Goal: Task Accomplishment & Management: Manage account settings

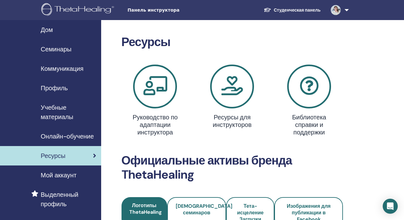
click at [61, 44] on link "Семинары" at bounding box center [50, 48] width 101 height 19
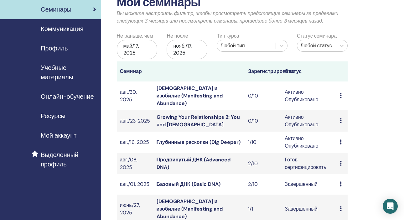
scroll to position [41, 0]
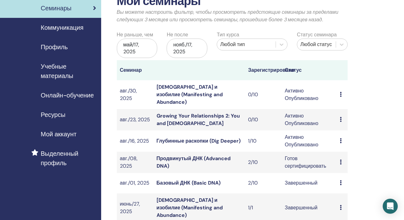
click at [235, 138] on link "Глубинные раскопки (Dig Deeper)" at bounding box center [199, 141] width 84 height 7
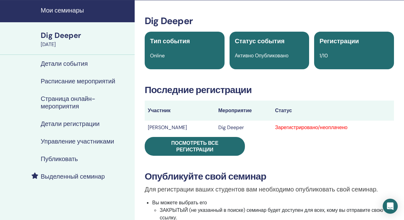
scroll to position [20, 0]
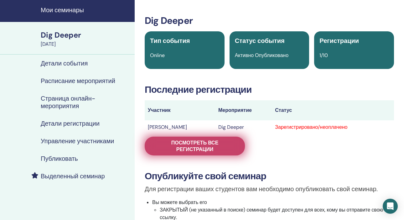
click at [200, 145] on span "Посмотреть все регистрации" at bounding box center [195, 145] width 85 height 13
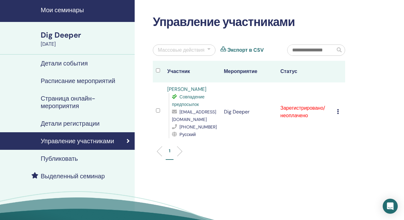
click at [173, 50] on div "Массовые действия" at bounding box center [181, 50] width 47 height 8
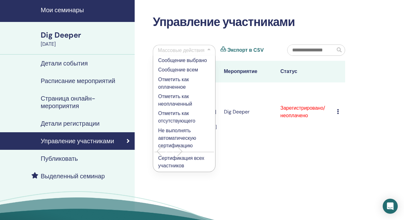
click at [339, 112] on icon at bounding box center [338, 111] width 2 height 5
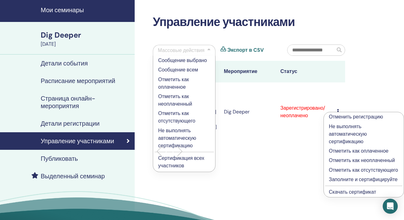
click at [339, 112] on li "Отменить регистрацию" at bounding box center [364, 116] width 80 height 9
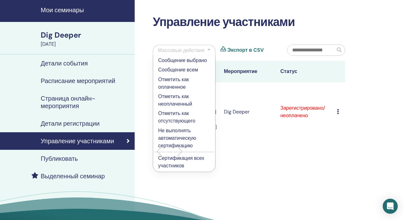
click at [339, 112] on icon at bounding box center [338, 111] width 2 height 5
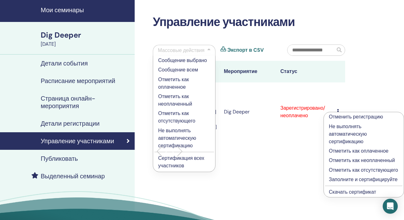
click at [342, 183] on p "Заполните и сертифицируйте" at bounding box center [364, 180] width 70 height 8
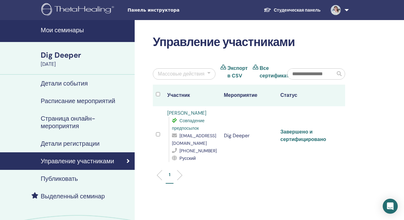
click at [290, 138] on link "Завершено и сертифицировано" at bounding box center [303, 135] width 46 height 14
